Goal: Communication & Community: Ask a question

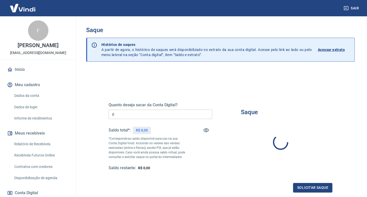
type input "R$ 0,00"
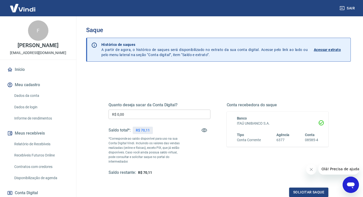
click at [232, 80] on div "Quanto deseja sacar da Conta Digital? R$ 0,00 ​ Saldo total*: R$ 70,11 *Corresp…" at bounding box center [218, 141] width 232 height 123
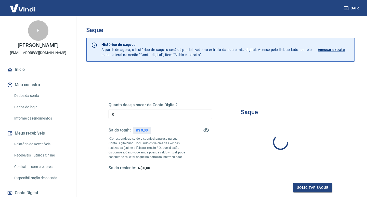
type input "R$ 0,00"
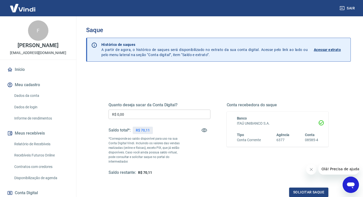
click at [342, 137] on div "Quanto deseja sacar da Conta Digital? R$ 0,00 ​ Saldo total*: R$ 70,11 *Corresp…" at bounding box center [218, 163] width 265 height 187
click at [354, 184] on icon "Abrir janela de mensagens" at bounding box center [351, 185] width 8 height 6
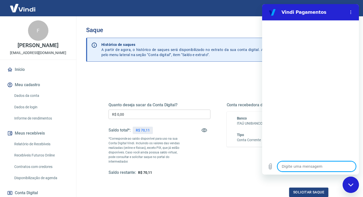
click at [299, 166] on textarea at bounding box center [316, 166] width 78 height 10
type textarea "O"
type textarea "x"
type textarea "OL"
type textarea "x"
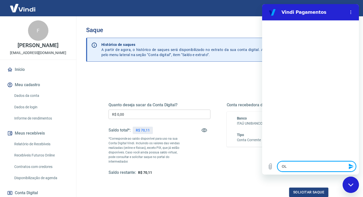
type textarea "OLA"
type textarea "x"
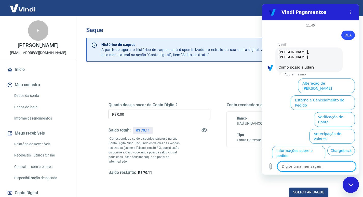
scroll to position [20, 0]
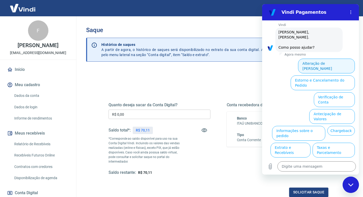
click at [317, 59] on button "Alteração de [PERSON_NAME]" at bounding box center [326, 66] width 57 height 15
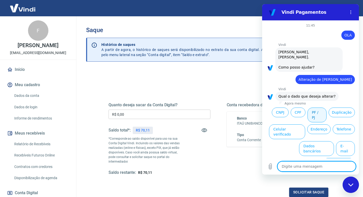
click at [317, 110] on button "PF / PJ" at bounding box center [317, 115] width 19 height 15
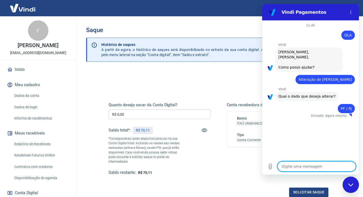
type textarea "x"
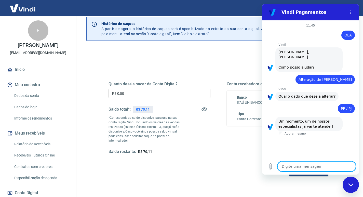
scroll to position [25, 0]
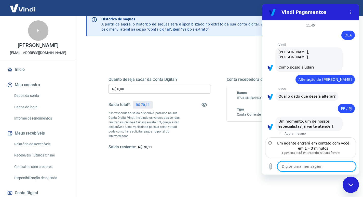
click at [308, 169] on textarea at bounding box center [316, 166] width 78 height 10
type textarea "B"
type textarea "x"
type textarea "BO"
type textarea "x"
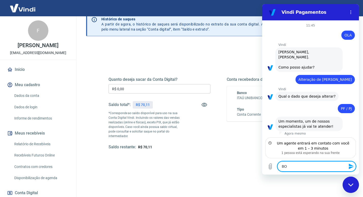
type textarea "BOM"
type textarea "x"
type textarea "BO"
type textarea "x"
type textarea "B"
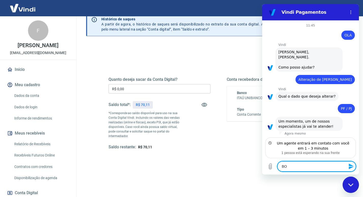
type textarea "x"
type textarea "B"
type textarea "x"
type textarea "Bo"
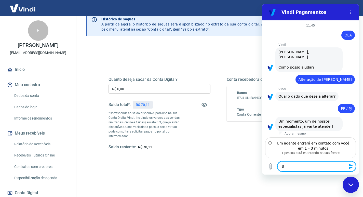
type textarea "x"
type textarea "Bom"
type textarea "x"
type textarea "Bom"
type textarea "x"
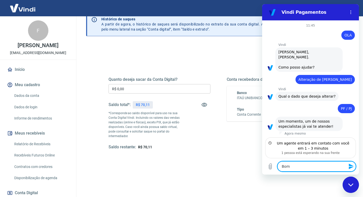
type textarea "Bom D"
type textarea "x"
type textarea "Bom Di"
type textarea "x"
type textarea "Bom Dia"
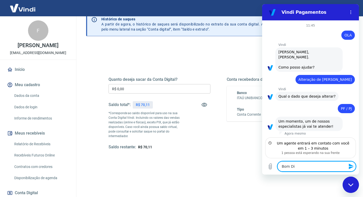
type textarea "x"
type textarea "Bom Dia,"
type textarea "x"
type textarea "Bom Dia,"
type textarea "x"
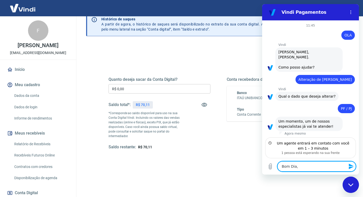
type textarea "Bom Dia, s"
type textarea "x"
type textarea "Bom Dia, so"
type textarea "x"
type textarea "Bom Dia, sob"
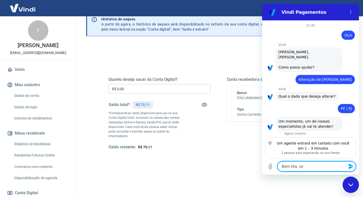
type textarea "x"
type textarea "Bom Dia, sobr"
type textarea "x"
type textarea "Bom Dia, sobre"
type textarea "x"
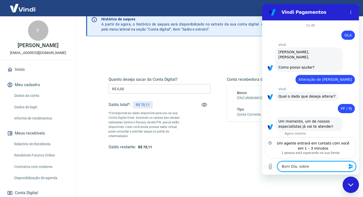
type textarea "Bom Dia, sobre"
type textarea "x"
type textarea "Bom Dia, sobre u"
type textarea "x"
type textarea "Bom Dia, sobre um"
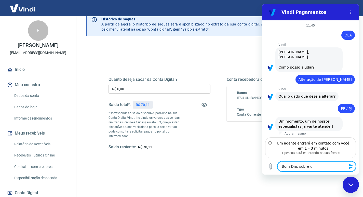
type textarea "x"
type textarea "Bom Dia, sobre um"
type textarea "x"
type textarea "Bom Dia, sobre um s"
type textarea "x"
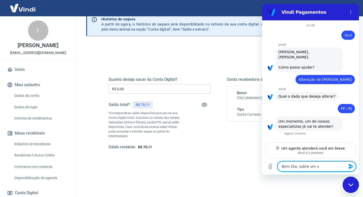
type textarea "Bom Dia, sobre um sa"
type textarea "x"
type textarea "Bom Dia, sobre um sal"
type textarea "x"
type textarea "Bom Dia, sobre um sald"
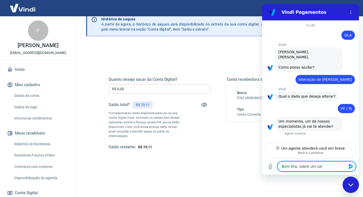
type textarea "x"
type textarea "Bom Dia, sobre um saldo"
type textarea "x"
type textarea "Bom Dia, sobre um saldo"
type textarea "x"
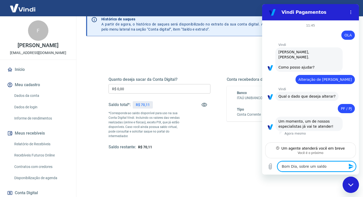
type textarea "Bom Dia, sobre um saldo q"
type textarea "x"
type textarea "Bom Dia, sobre um saldo qu"
type textarea "x"
type textarea "Bom Dia, sobre um saldo que"
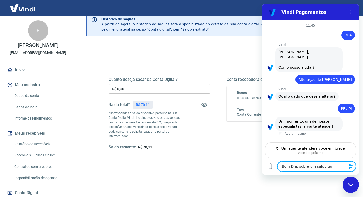
type textarea "x"
type textarea "Bom Dia, sobre um saldo que"
type textarea "x"
type textarea "Bom Dia, sobre um saldo que a"
type textarea "x"
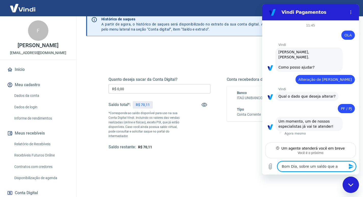
type textarea "Bom Dia, sobre um saldo que ad"
type textarea "x"
type textarea "Bom Dia, sobre um saldo que adi"
type textarea "x"
type textarea "Bom Dia, sobre um saldo que adic"
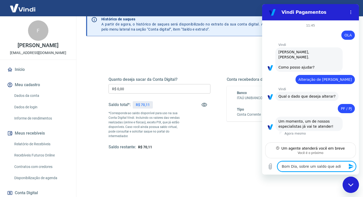
type textarea "x"
type textarea "Bom Dia, sobre um saldo que adico"
type textarea "x"
type textarea "Bom Dia, sobre um saldo que adicon"
type textarea "x"
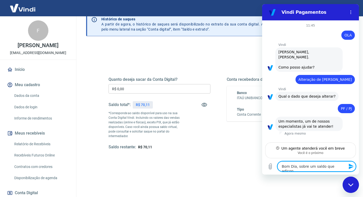
type textarea "Bom Dia, sobre um saldo que adicone"
type textarea "x"
type textarea "Bom Dia, sobre um saldo que adiconei"
type textarea "x"
type textarea "Bom Dia, sobre um saldo que adiconei"
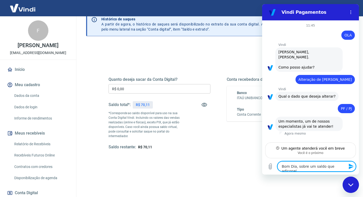
type textarea "x"
type textarea "Bom Dia, sobre um saldo que adiconei a"
type textarea "x"
type textarea "Bom Dia, sobre um saldo que adiconei a"
type textarea "x"
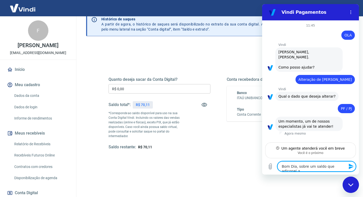
type textarea "Bom Dia, sobre um saldo que adiconei a m"
type textarea "x"
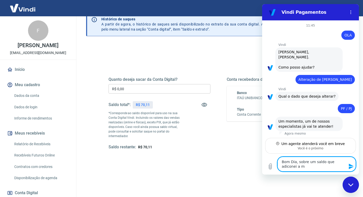
type textarea "Bom Dia, sobre um saldo que adiconei a mi"
type textarea "x"
type textarea "Bom Dia, sobre um saldo que adiconei a min"
type textarea "x"
type textarea "Bom Dia, sobre um saldo que adiconei a minh"
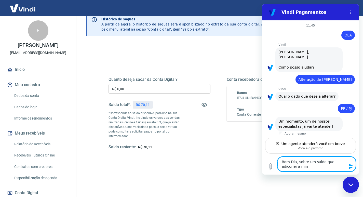
type textarea "x"
type textarea "Bom Dia, sobre um saldo que adiconei a minha"
type textarea "x"
type textarea "Bom Dia, sobre um saldo que adiconei a minha"
type textarea "x"
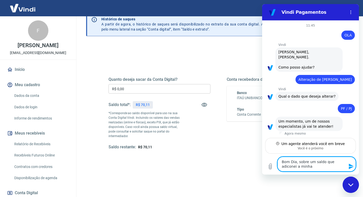
type textarea "Bom Dia, sobre um saldo que adiconei a minha c"
type textarea "x"
type textarea "Bom Dia, sobre um saldo que adiconei a minha co"
type textarea "x"
type textarea "Bom Dia, sobre um saldo que adiconei a minha con"
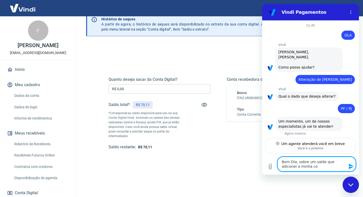
type textarea "x"
type textarea "Bom Dia, sobre um saldo que adiconei a minha cont"
type textarea "x"
type textarea "Bom Dia, sobre um saldo que adiconei a minha conta"
type textarea "x"
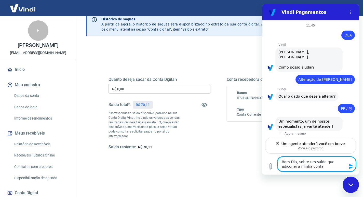
type textarea "Bom Dia, sobre um saldo que adiconei a minha conta."
type textarea "x"
type textarea "Bom Dia, sobre um saldo que adiconei a minha conta."
type textarea "x"
type textarea "Bom Dia, sobre um saldo que adiconei a minha conta. q"
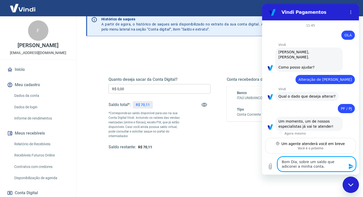
type textarea "x"
type textarea "Bom Dia, sobre um saldo que adiconei a minha conta. qu"
type textarea "x"
type textarea "Bom Dia, sobre um saldo que adiconei a minha conta. qua"
type textarea "x"
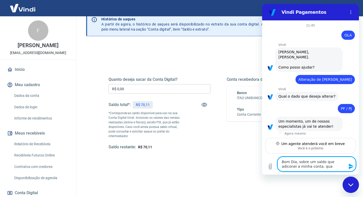
type textarea "Bom Dia, sobre um saldo que adiconei a minha conta. quan"
type textarea "x"
type textarea "Bom Dia, sobre um saldo que adiconei a minha conta. quand"
type textarea "x"
type textarea "Bom Dia, sobre um saldo que adiconei a minha conta. quando"
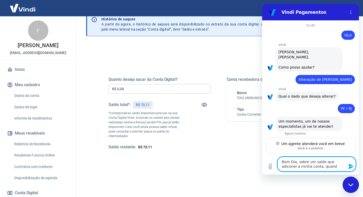
type textarea "x"
type textarea "Bom Dia, sobre um saldo que adiconei a minha conta. quando"
type textarea "x"
type textarea "Bom Dia, sobre um saldo que adiconei a minha conta. quando e"
type textarea "x"
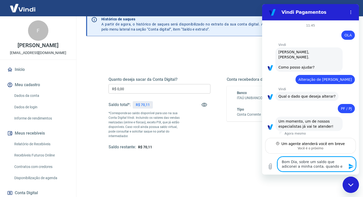
type textarea "Bom Dia, sobre um saldo que adiconei a minha conta. quando el"
type textarea "x"
type textarea "Bom Dia, sobre um saldo que adiconei a minha conta. quando ele"
type textarea "x"
type textarea "Bom Dia, sobre um saldo que adiconei a minha conta. quando ele"
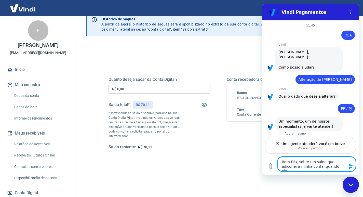
type textarea "x"
type textarea "Bom Dia, sobre um saldo que adiconei a minha conta. quando ele a"
type textarea "x"
type textarea "Bom Dia, sobre um saldo que adiconei a minha conta. quando ele ap"
type textarea "x"
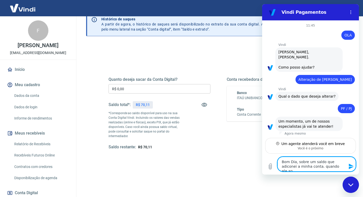
type textarea "Bom Dia, sobre um saldo que adiconei a minha conta. quando ele apa"
type textarea "x"
type textarea "Bom Dia, sobre um saldo que adiconei a minha conta. quando ele apar"
type textarea "x"
type textarea "Bom Dia, sobre um saldo que adiconei a minha conta. quando ele apare"
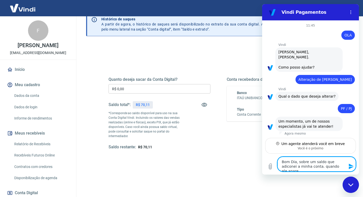
type textarea "x"
type textarea "Bom Dia, sobre um saldo que adiconei a minha conta. quando ele aparec"
type textarea "x"
type textarea "Bom Dia, sobre um saldo que adiconei a minha conta. quando ele aparece"
type textarea "x"
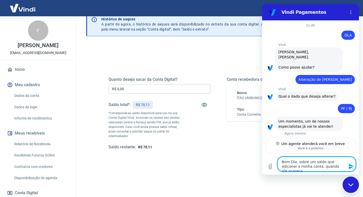
type textarea "Bom Dia, sobre um saldo que adiconei a minha conta. quando ele aparecer"
type textarea "x"
type textarea "Bom Dia, sobre um saldo que adiconei a minha conta. quando ele aparecerá"
type textarea "x"
type textarea "Bom Dia, sobre um saldo que adiconei a minha conta. quando ele aparecerá"
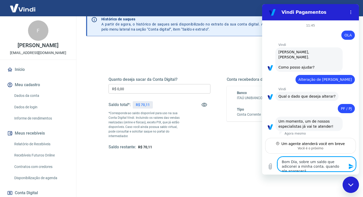
type textarea "x"
type textarea "Bom Dia, sobre um saldo que adiconei a minha conta. quando ele aparecerá d"
type textarea "x"
type textarea "Bom Dia, sobre um saldo que adiconei a minha conta. quando ele aparecerá di"
type textarea "x"
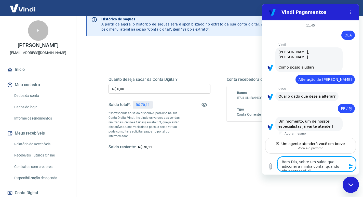
type textarea "Bom Dia, sobre um saldo que adiconei a minha conta. quando ele aparecerá dis"
type textarea "x"
type textarea "Bom Dia, sobre um saldo que adiconei a minha conta. quando ele aparecerá disp"
type textarea "x"
type textarea "Bom Dia, sobre um saldo que adiconei a minha conta. quando ele aparecerá dispo"
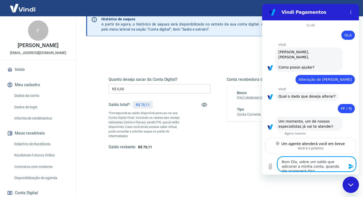
type textarea "x"
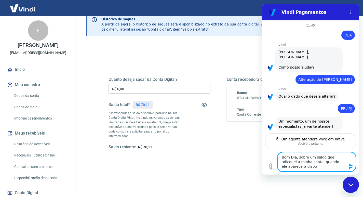
type textarea "Bom Dia, sobre um saldo que adiconei a minha conta. quando ele aparecerá dispon"
type textarea "x"
type textarea "Bom Dia, sobre um saldo que adiconei a minha conta. quando ele aparecerá disponí"
type textarea "x"
type textarea "Bom Dia, sobre um saldo que adiconei a minha conta. quando ele aparecerá dispon…"
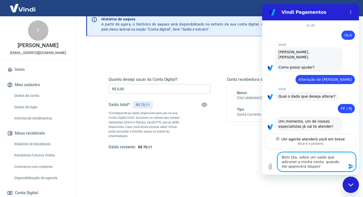
type textarea "x"
type textarea "Bom Dia, sobre um saldo que adiconei a minha conta. quando ele aparecerá dispon…"
type textarea "x"
type textarea "Bom Dia, sobre um saldo que adiconei a minha conta. quando ele aparecerá dispon…"
type textarea "x"
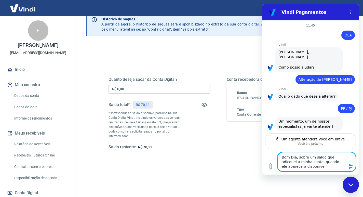
type textarea "Bom Dia, sobre um saldo que adiconei a minha conta. quando ele aparecerá dispon…"
type textarea "x"
type textarea "Bom Dia, sobre um saldo que adiconei a minha conta. quando ele aparecerá dispon…"
type textarea "x"
type textarea "Bom Dia, sobre um saldo que adiconei a minha conta. quando ele aparecerá dispon…"
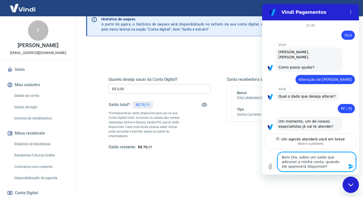
type textarea "x"
type textarea "Bom Dia, sobre um saldo que adiconei a minha conta. quando ele aparecerá dispon…"
type textarea "x"
type textarea "Bom Dia, sobre um saldo que adiconei a minha conta. quando ele aparecerá dispon…"
type textarea "x"
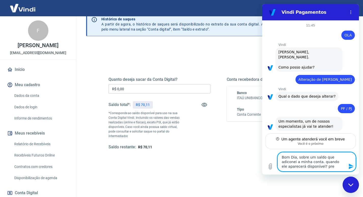
type textarea "Bom Dia, sobre um saldo que adiconei a minha conta. quando ele aparecerá dispon…"
type textarea "x"
type textarea "Bom Dia, sobre um saldo que adiconei a minha conta. quando ele aparecerá dispon…"
type textarea "x"
drag, startPoint x: 344, startPoint y: 166, endPoint x: 277, endPoint y: 157, distance: 67.7
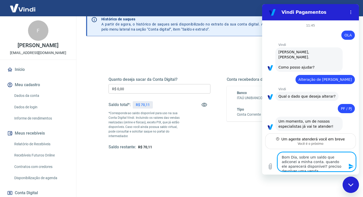
click at [277, 157] on div "Digite uma mensagem Bom Dia, sobre um saldo que adiconei a minha conta. quando …" at bounding box center [310, 161] width 97 height 25
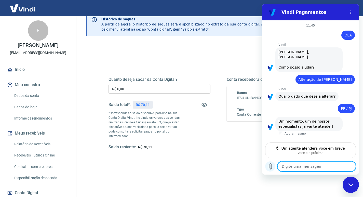
click at [271, 164] on icon "Carregar arquivo" at bounding box center [270, 166] width 6 height 6
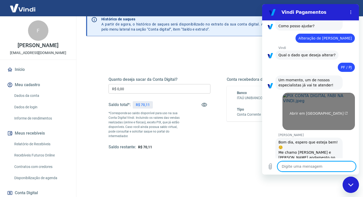
scroll to position [56, 0]
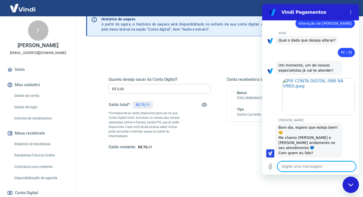
click at [301, 167] on textarea at bounding box center [316, 166] width 78 height 10
paste textarea "Bom Dia, sobre um saldo que adiconei a minha conta. quando ele aparecerá dispon…"
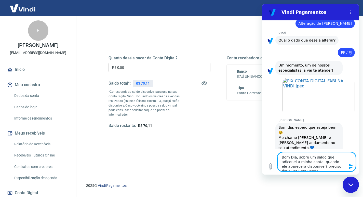
scroll to position [51, 0]
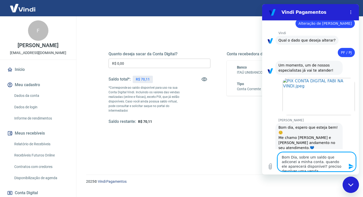
click at [353, 165] on icon "Enviar mensagem" at bounding box center [351, 166] width 6 height 6
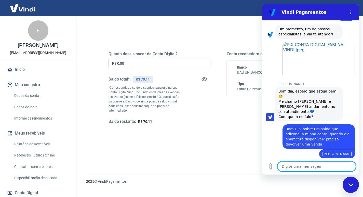
scroll to position [93, 0]
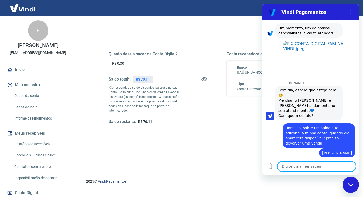
click at [310, 166] on textarea at bounding box center [316, 166] width 78 height 10
click at [206, 125] on div "Quanto deseja sacar da Conta Digital? R$ 0,00 ​ Saldo total*: R$ 70,11 *Corresp…" at bounding box center [219, 92] width 220 height 107
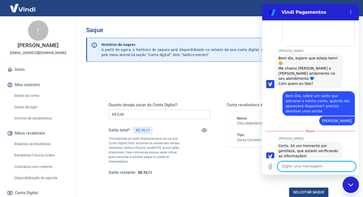
scroll to position [128, 0]
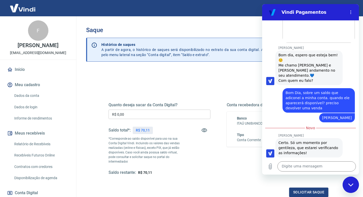
click at [343, 133] on p "[PERSON_NAME]" at bounding box center [318, 135] width 81 height 4
click at [296, 167] on textarea at bounding box center [316, 166] width 78 height 10
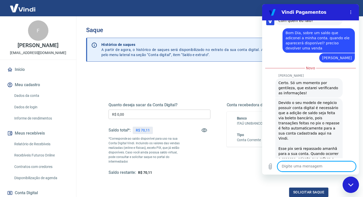
scroll to position [199, 0]
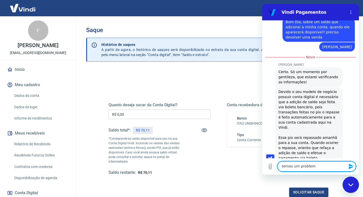
type textarea "temos um problema"
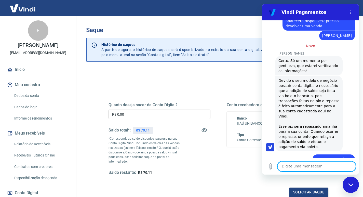
scroll to position [211, 0]
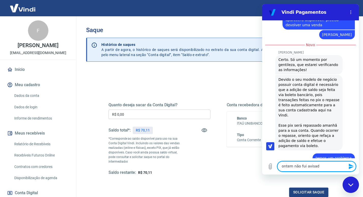
type textarea "ontem não fui avisado"
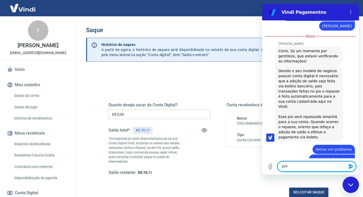
scroll to position [221, 0]
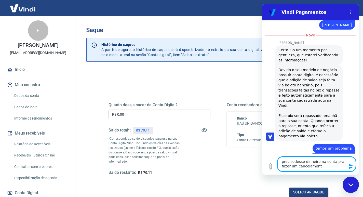
type textarea "precisodesse dinheiro na conta pra fazer um cancelamento"
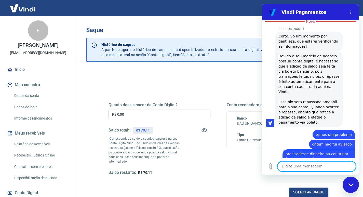
scroll to position [236, 0]
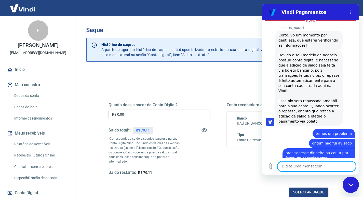
click at [297, 164] on textarea at bounding box center [316, 166] width 78 height 10
click at [304, 166] on textarea at bounding box center [316, 166] width 78 height 10
type textarea "o cliente não vai entender essa demora"
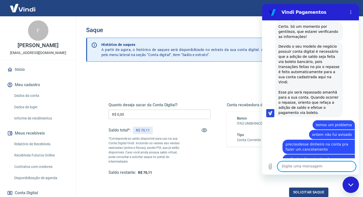
scroll to position [246, 0]
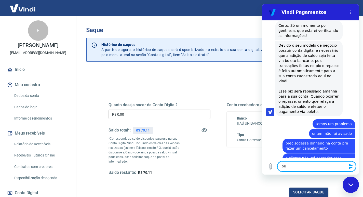
type textarea "o"
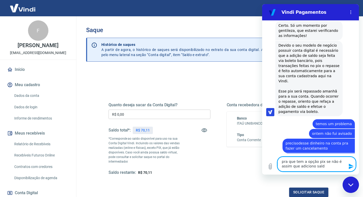
type textarea "pra que tem a opção pix se não é assim que adiciono saldo"
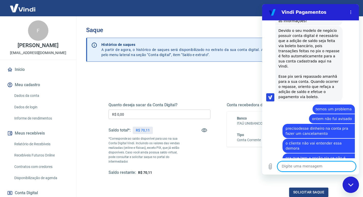
scroll to position [338, 0]
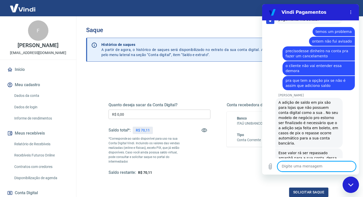
click at [310, 168] on textarea at bounding box center [316, 166] width 78 height 10
type textarea "n"
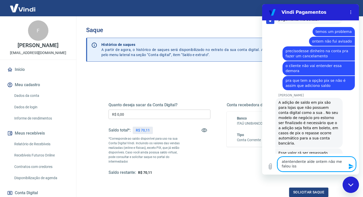
type textarea "atentendente aíde ontem não me falou isso"
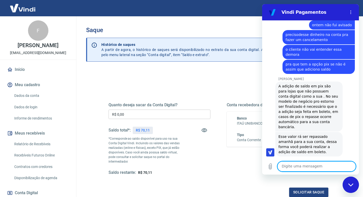
scroll to position [355, 0]
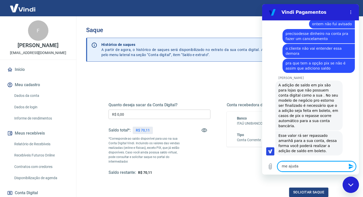
type textarea "me ajuda"
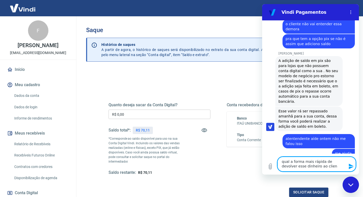
scroll to position [379, 0]
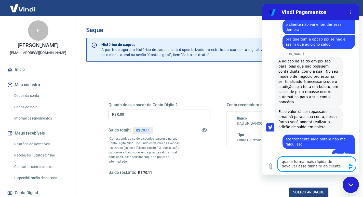
type textarea "qual a forma mais rápida de devolver esse dinheiro ao cliente?"
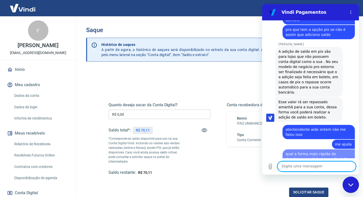
scroll to position [389, 0]
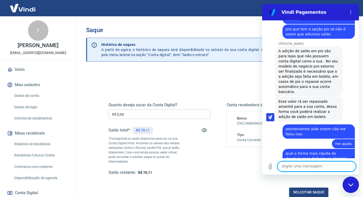
click at [300, 168] on textarea at bounding box center [316, 166] width 78 height 10
paste textarea "228813836"
click at [282, 166] on textarea "228813836" at bounding box center [316, 166] width 78 height 10
type textarea "essa transação228813836"
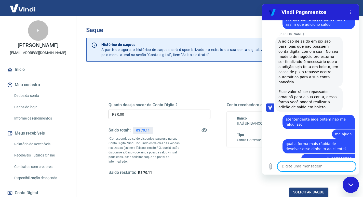
scroll to position [442, 0]
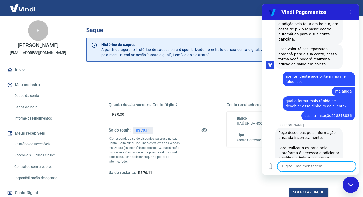
click at [315, 167] on textarea at bounding box center [316, 166] width 78 height 10
type textarea "fazendo isso agora quando compensa?"
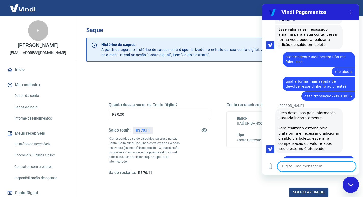
scroll to position [486, 0]
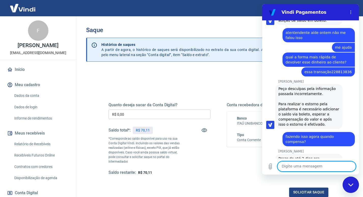
click at [301, 165] on textarea at bounding box center [316, 166] width 78 height 10
type textarea "q"
type textarea "que pedido?"
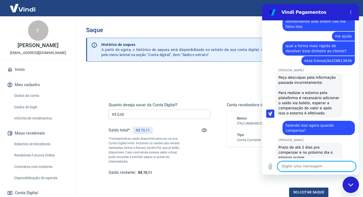
scroll to position [498, 0]
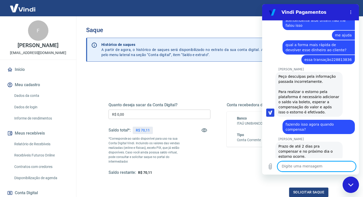
click at [298, 169] on textarea at bounding box center [316, 166] width 78 height 10
type textarea "o"
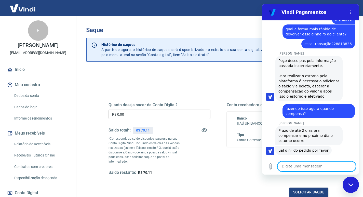
scroll to position [515, 0]
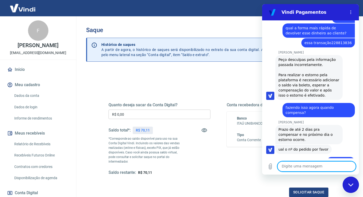
paste textarea "Detalhes do pedido BC-1758550383"
type textarea "Detalhes do pedido BC-1758550383"
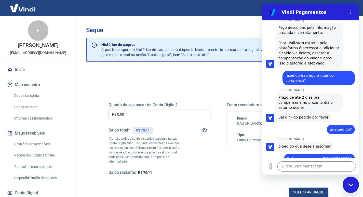
scroll to position [546, 0]
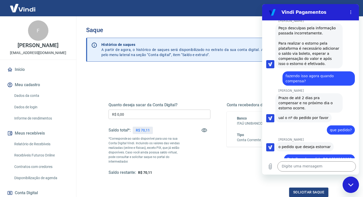
click at [347, 171] on div "[PERSON_NAME] diz: Esse é o nº da adição de saldo" at bounding box center [312, 176] width 93 height 10
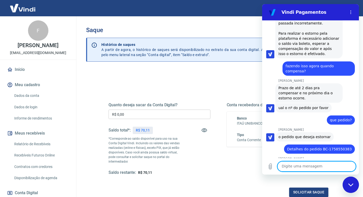
scroll to position [558, 0]
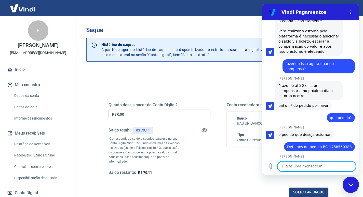
click at [305, 167] on textarea at bounding box center [316, 166] width 78 height 10
paste textarea "Detalhes do pedido BC-1758550383"
type textarea "Detalhes do pedido BC-1758550383"
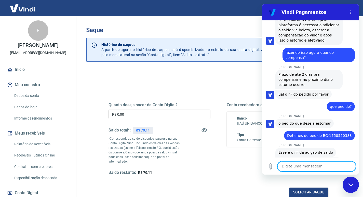
scroll to position [571, 0]
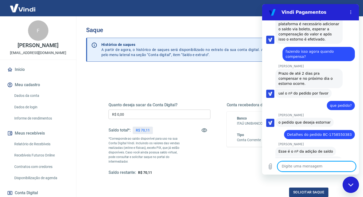
paste textarea "TRANSAÇÃO 228813836"
type textarea "TRANSAÇÃO 228813836"
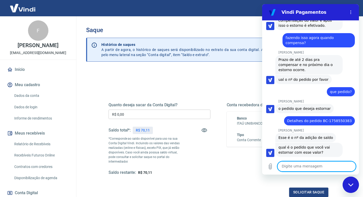
scroll to position [585, 0]
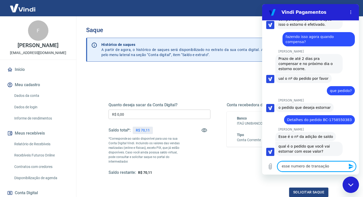
type textarea "esse numero de transação?"
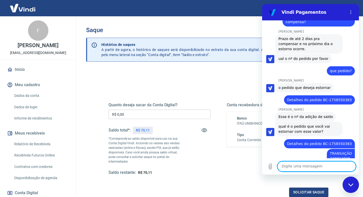
scroll to position [605, 0]
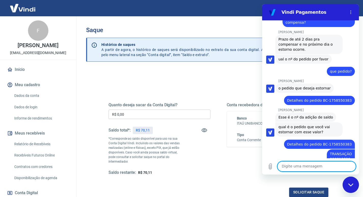
drag, startPoint x: 301, startPoint y: 166, endPoint x: 304, endPoint y: 169, distance: 3.8
click at [302, 168] on textarea at bounding box center [316, 166] width 78 height 10
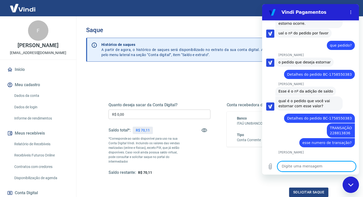
scroll to position [632, 0]
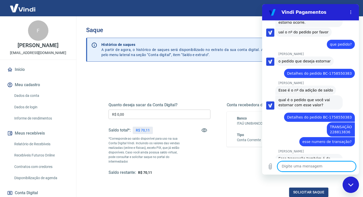
click at [165, 115] on input "R$ 0,00" at bounding box center [160, 114] width 102 height 9
click at [299, 171] on div "Digite uma mensagem x" at bounding box center [310, 166] width 97 height 16
click at [299, 169] on textarea at bounding box center [316, 166] width 78 height 10
paste textarea "TRANSAÇÃO 227579706 [DATE] 11:40"
type textarea "TRANSAÇÃO 227579706 [DATE] 11:40"
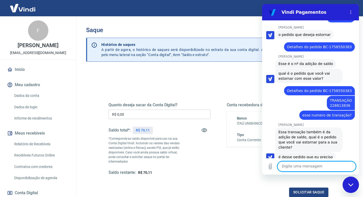
scroll to position [659, 0]
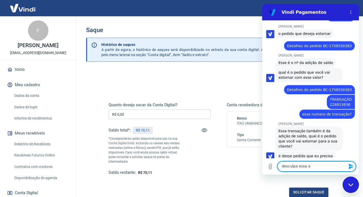
type textarea "desculpa essa aí"
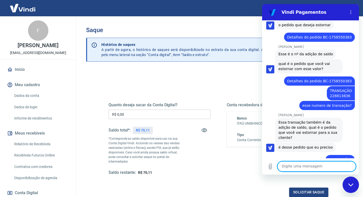
scroll to position [669, 0]
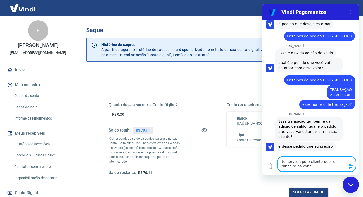
type textarea "to nervosa pq o cliente quer o dinheiro na conta"
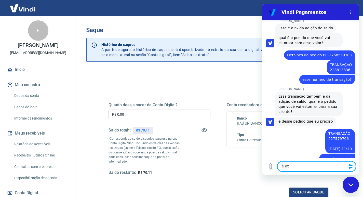
scroll to position [693, 0]
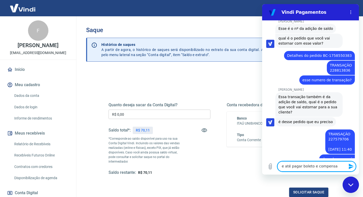
type textarea "e até pagar boleto e compensar"
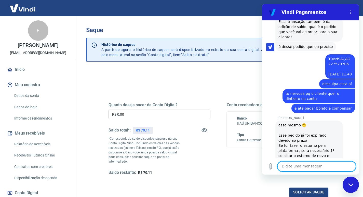
scroll to position [776, 0]
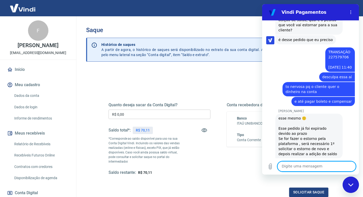
click at [307, 165] on textarea at bounding box center [316, 166] width 78 height 10
type textarea "oii"
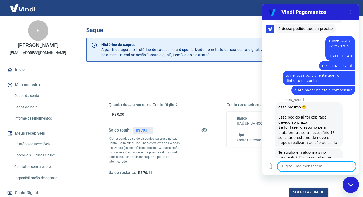
scroll to position [788, 0]
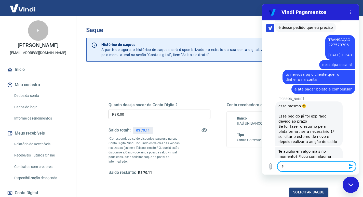
type textarea "sim"
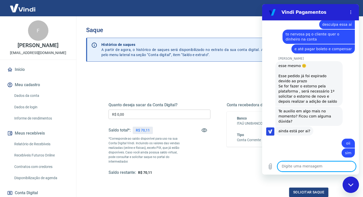
scroll to position [829, 0]
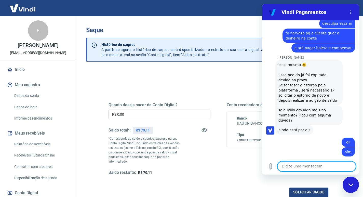
click at [302, 166] on textarea at bounding box center [316, 166] width 78 height 10
type textarea "o"
type textarea "Obigado"
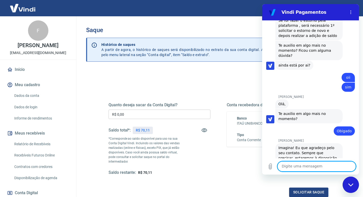
scroll to position [922, 0]
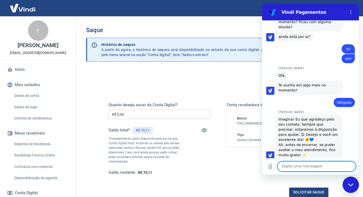
click at [335, 188] on button "Ruim 👎" at bounding box center [343, 195] width 22 height 15
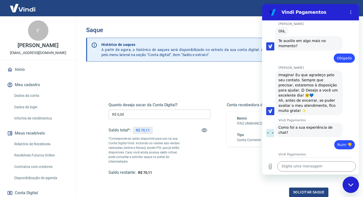
scroll to position [966, 0]
click at [340, 186] on span "Enviar" at bounding box center [340, 189] width 11 height 6
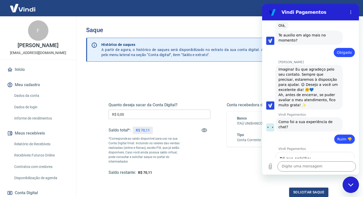
click at [302, 163] on input "Dê sua opinião:" at bounding box center [315, 168] width 71 height 11
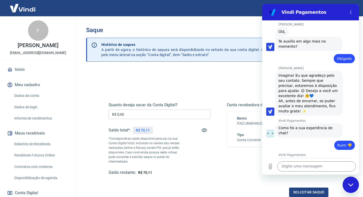
type input "o"
click at [303, 163] on textarea at bounding box center [316, 166] width 78 height 10
click at [302, 169] on input "muito burocrático fazer um cancelamento. ontem não fui orientado" at bounding box center [315, 174] width 71 height 11
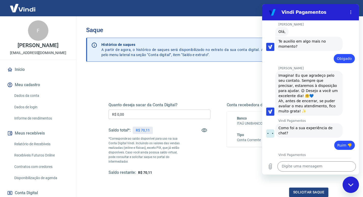
drag, startPoint x: 311, startPoint y: 133, endPoint x: 315, endPoint y: 133, distance: 4.1
click at [312, 169] on input "muito burocrático fazer um cancelamento. ontem não fui orientado" at bounding box center [315, 174] width 71 height 11
click at [329, 169] on input "muito burocrático fazer um cancelamento. ontem não fui orientado" at bounding box center [315, 174] width 71 height 11
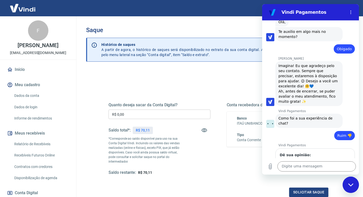
scroll to position [976, 0]
click at [339, 186] on span "Enviar" at bounding box center [340, 189] width 11 height 6
click at [335, 186] on span "Enviar" at bounding box center [340, 189] width 11 height 6
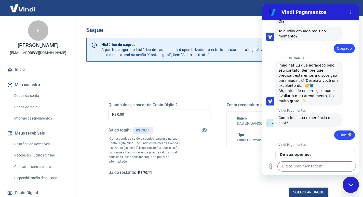
click at [335, 186] on span "Enviar" at bounding box center [340, 189] width 11 height 6
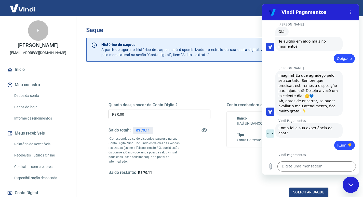
scroll to position [0, 123]
type input "muito burocrático fazer um cancelamento. ontem não fui orientado que a adição d…"
click at [335, 186] on span "Enviar" at bounding box center [340, 189] width 11 height 6
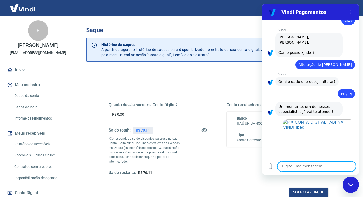
scroll to position [0, 0]
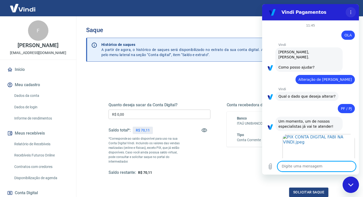
click at [351, 13] on icon "Menu de opções" at bounding box center [351, 12] width 4 height 4
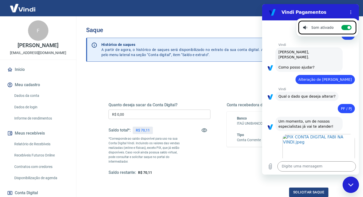
click at [333, 52] on div "Vindi diz: [PERSON_NAME], [PERSON_NAME]. Como posso ajudar?" at bounding box center [312, 59] width 93 height 25
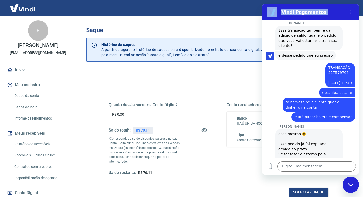
scroll to position [983, 0]
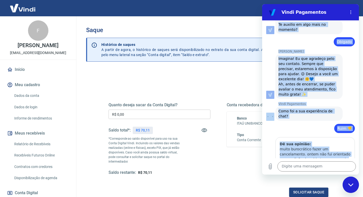
drag, startPoint x: 279, startPoint y: 46, endPoint x: 325, endPoint y: 142, distance: 106.3
click at [340, 160] on div "11:45 Web User 68d161047c2d580b1288f0a4 diz: [PERSON_NAME] diz: [PERSON_NAME], …" at bounding box center [310, 97] width 97 height 154
copy div "Lorem Ipsum dol: Sit, Ametcon Adipisc el Seddo. Eius tempo incidi? Utl Etdo 51m…"
